Goal: Navigation & Orientation: Find specific page/section

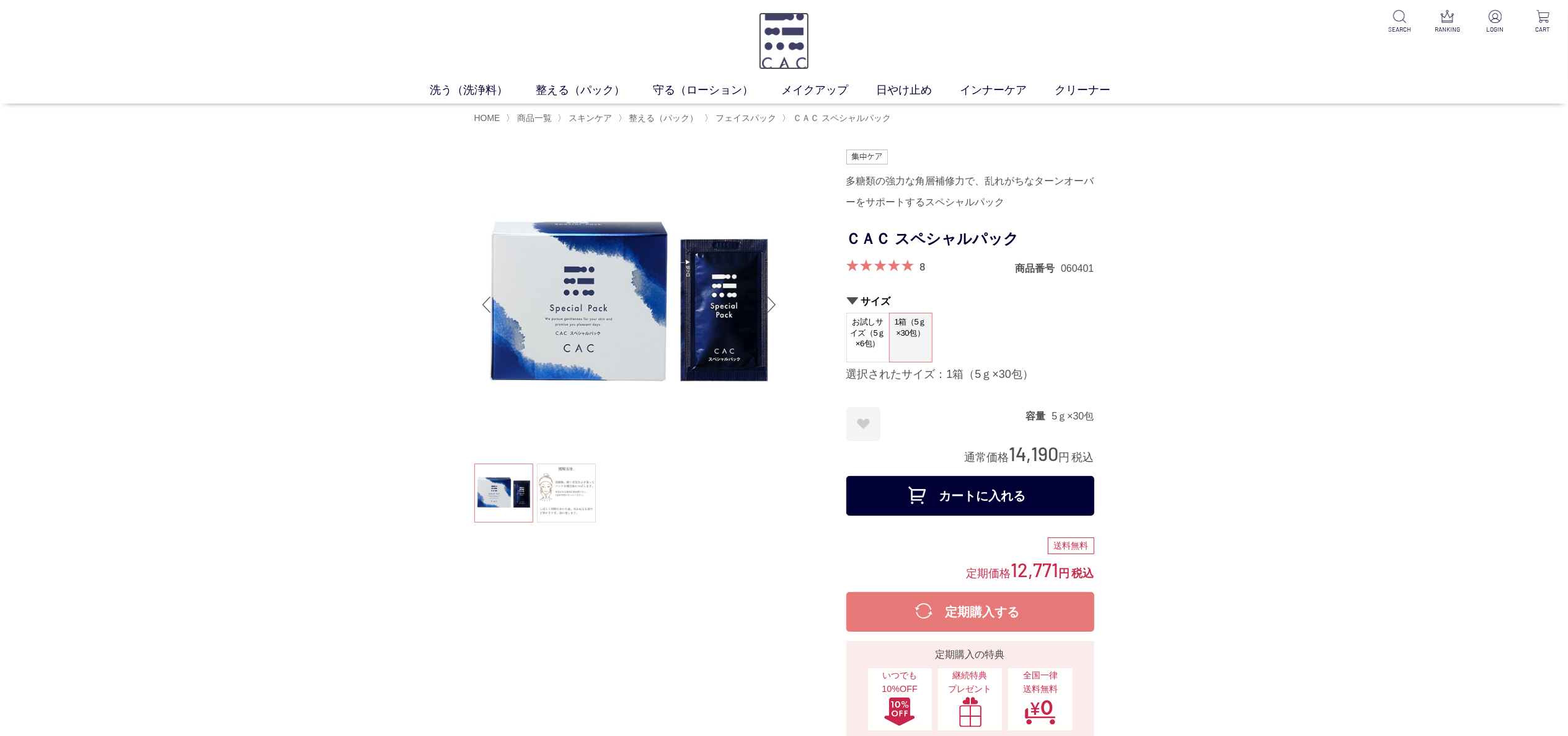
click at [800, 37] on img at bounding box center [784, 41] width 50 height 57
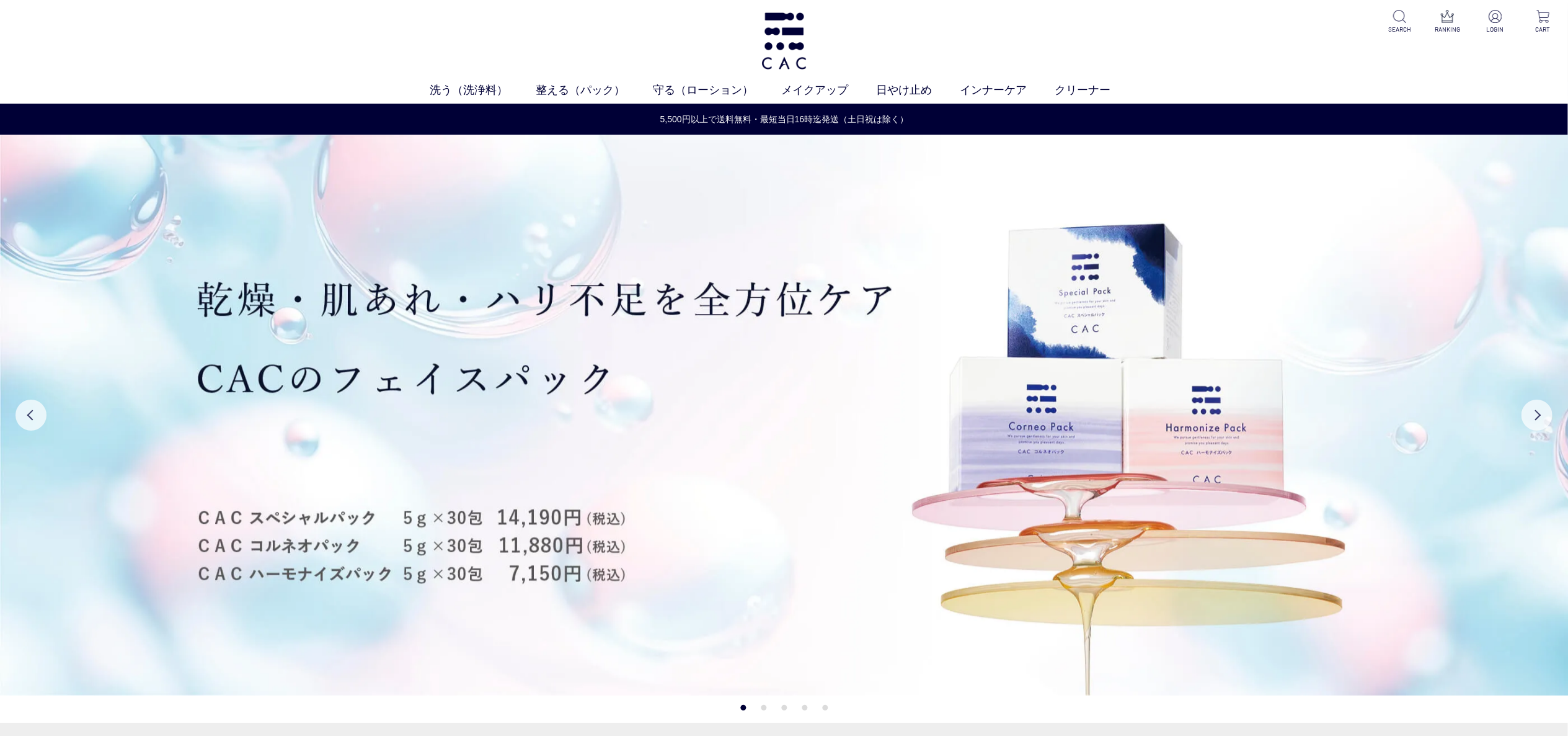
click at [142, 30] on div "洗う（洗浄料） 液体洗浄料 パウダー洗浄料 泡洗顔料 グッズ 整える（パック） フェイスパック ヘアパック 守る（ローション） 保湿化粧水 柔軟化粧水 美容液…" at bounding box center [784, 52] width 1568 height 104
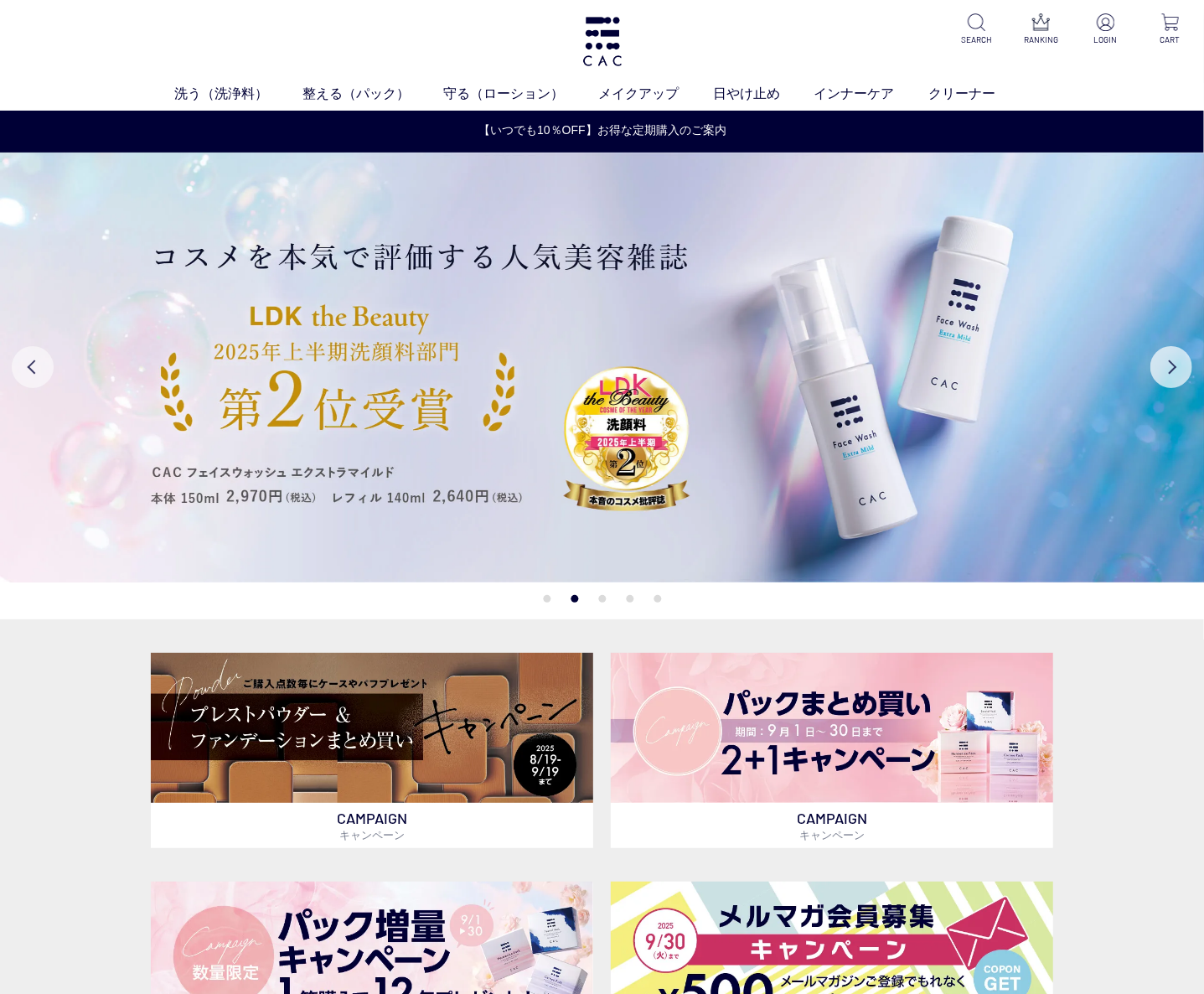
click at [28, 356] on button "Previous" at bounding box center [32, 367] width 42 height 42
